Goal: Information Seeking & Learning: Compare options

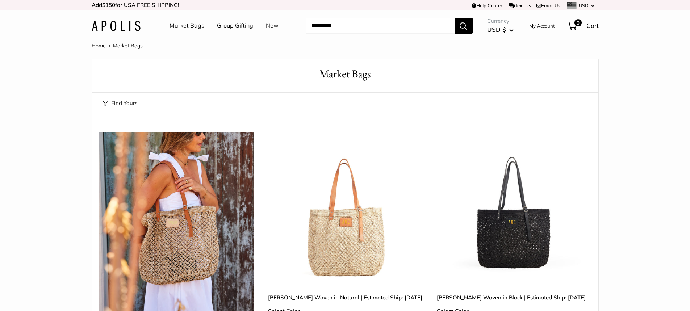
click at [96, 46] on link "Home" at bounding box center [99, 45] width 14 height 7
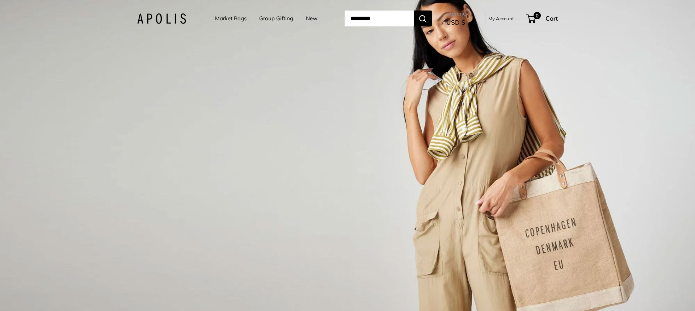
click at [231, 18] on link "Market Bags" at bounding box center [231, 18] width 32 height 10
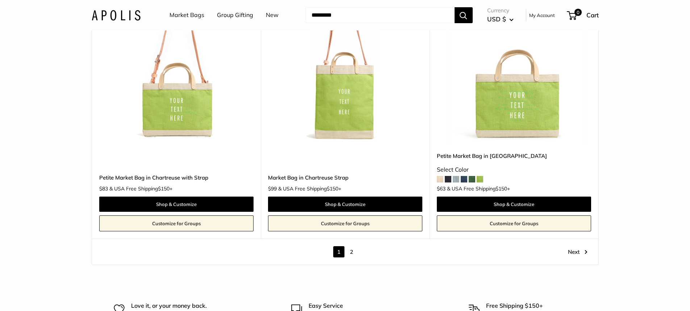
scroll to position [4201, 0]
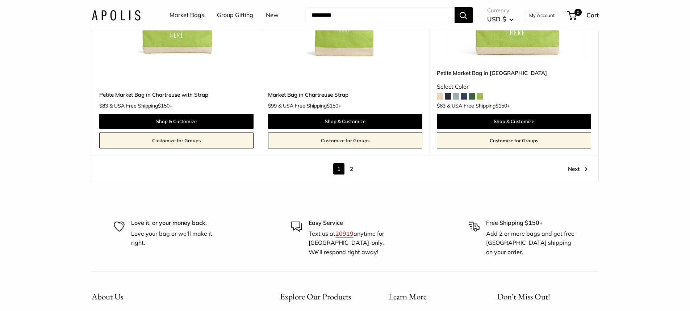
click at [352, 163] on link "2" at bounding box center [351, 168] width 11 height 11
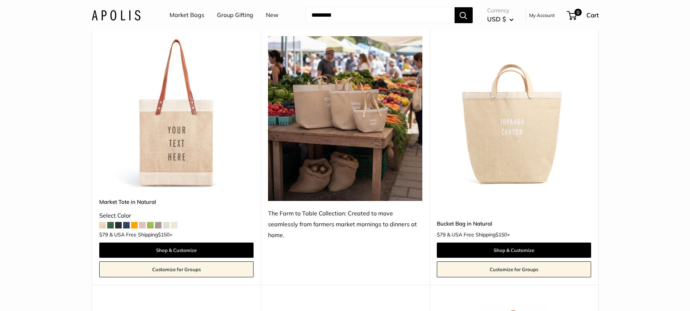
scroll to position [652, 0]
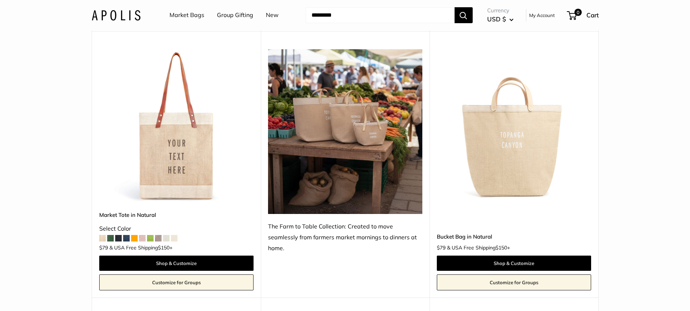
click at [159, 235] on span at bounding box center [158, 238] width 7 height 7
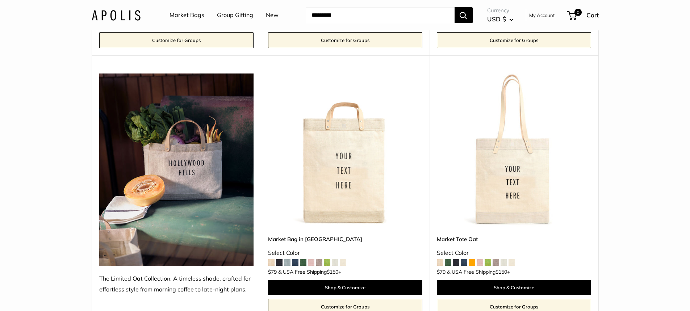
scroll to position [3513, 0]
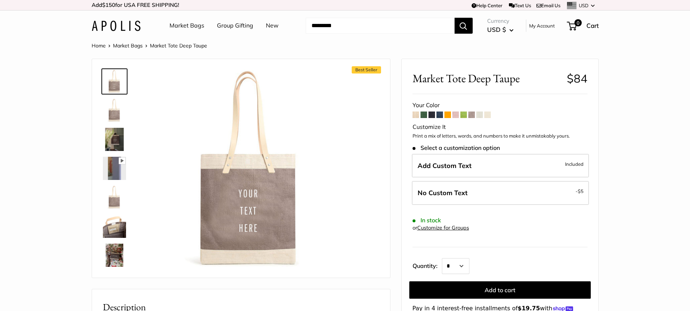
click at [471, 114] on span at bounding box center [471, 115] width 7 height 7
click at [455, 116] on span at bounding box center [455, 115] width 7 height 7
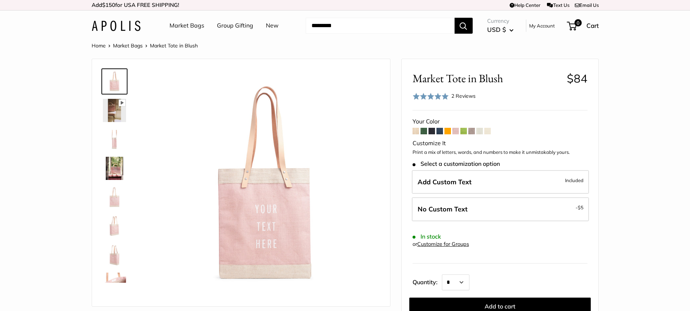
click at [425, 130] on span at bounding box center [423, 131] width 7 height 7
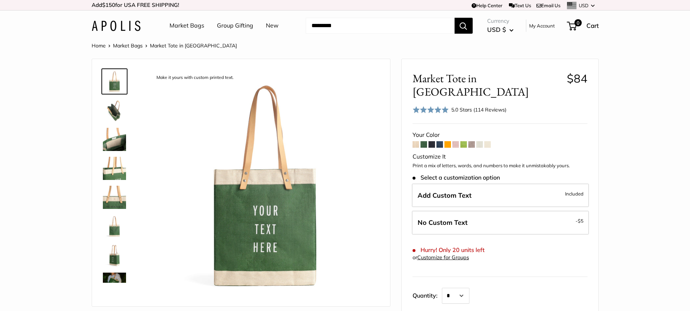
click at [491, 141] on span at bounding box center [487, 144] width 7 height 7
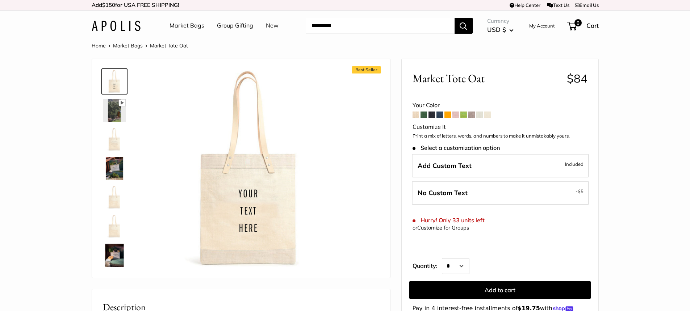
click at [477, 116] on span at bounding box center [479, 115] width 7 height 7
